Goal: Communication & Community: Answer question/provide support

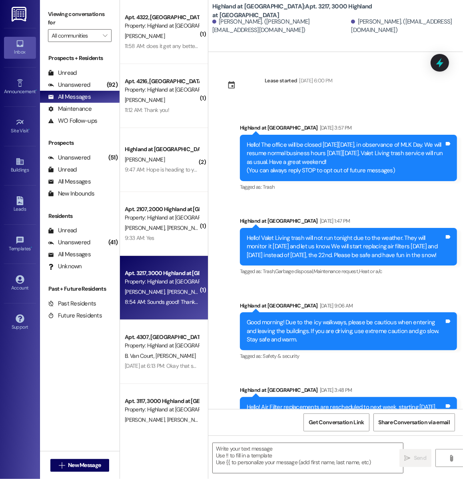
scroll to position [3096, 0]
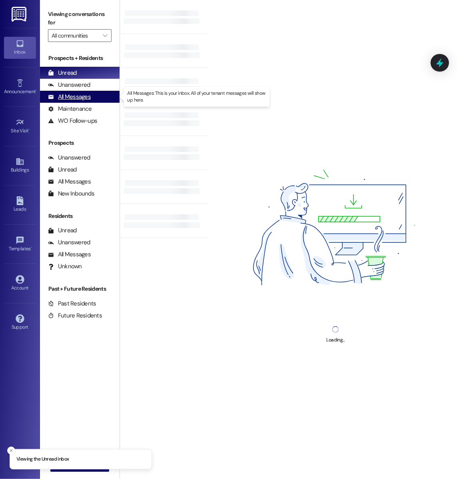
click at [89, 96] on div "All Messages" at bounding box center [69, 97] width 43 height 8
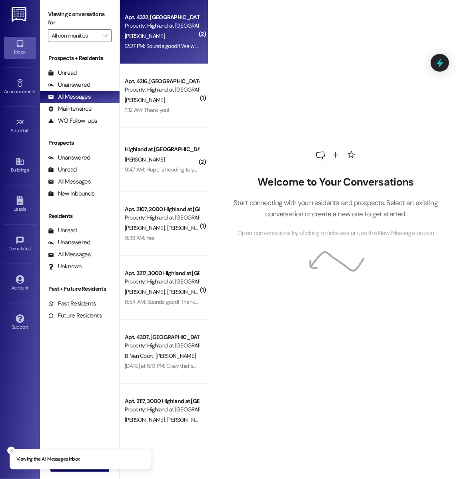
click at [169, 25] on div "Property: Highland at [GEOGRAPHIC_DATA]" at bounding box center [162, 26] width 74 height 8
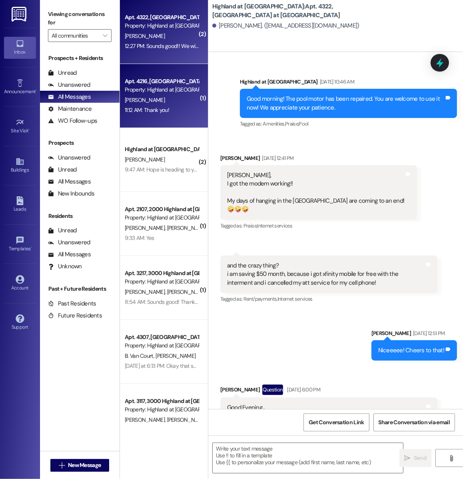
scroll to position [11129, 0]
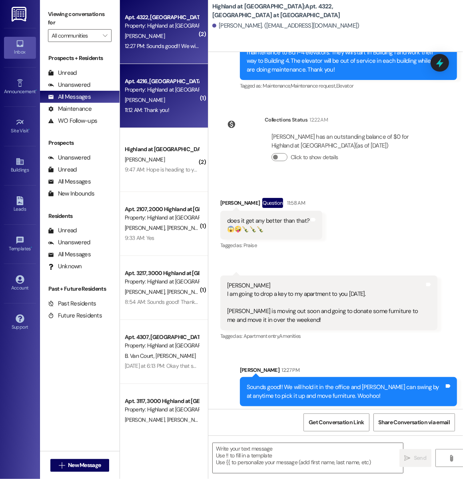
click at [162, 93] on div "Property: Highland at [GEOGRAPHIC_DATA]" at bounding box center [162, 90] width 74 height 8
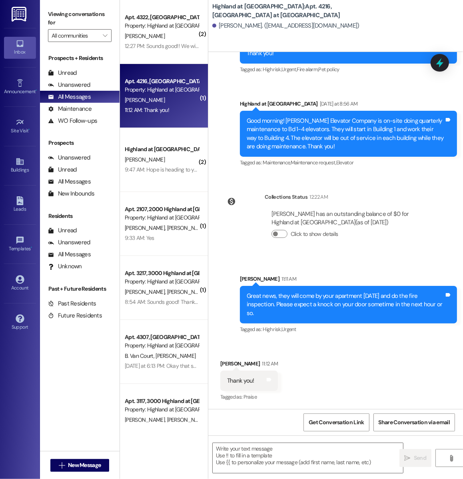
scroll to position [7706, 0]
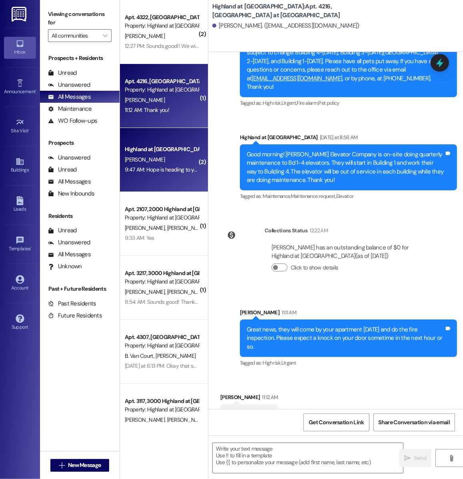
click at [161, 160] on div "[PERSON_NAME]" at bounding box center [162, 160] width 76 height 10
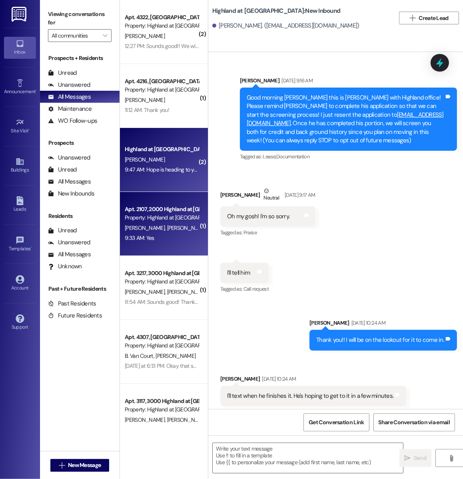
scroll to position [11992, 0]
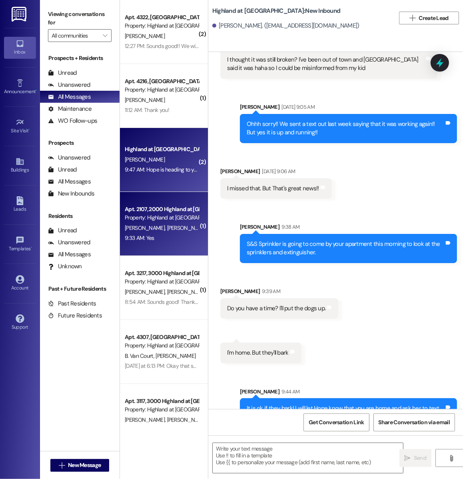
click at [161, 233] on div "9:33 AM: Yes 9:33 AM: Yes" at bounding box center [162, 238] width 76 height 10
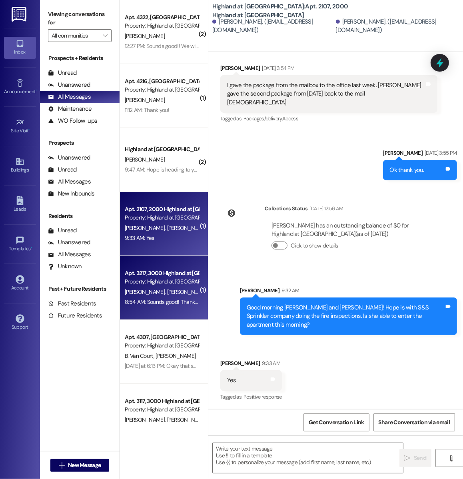
scroll to position [11216, 0]
click at [171, 282] on div "Property: Highland at [GEOGRAPHIC_DATA]" at bounding box center [162, 282] width 74 height 8
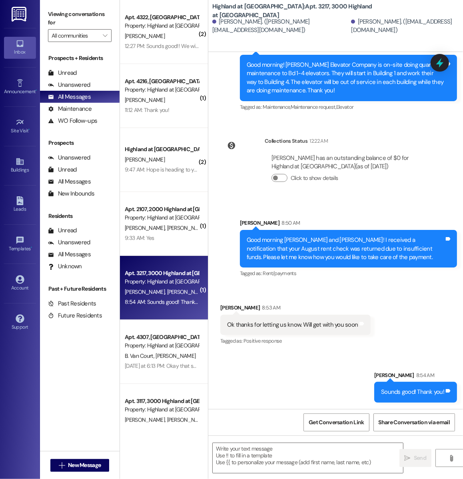
scroll to position [3108, 0]
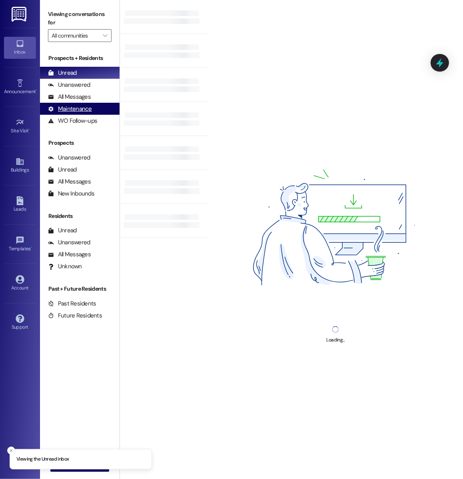
click at [76, 104] on div "Maintenance (undefined)" at bounding box center [80, 109] width 80 height 12
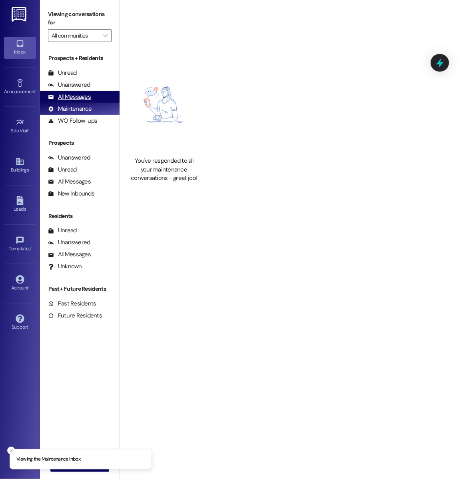
click at [70, 99] on div "All Messages" at bounding box center [69, 97] width 43 height 8
